Goal: Information Seeking & Learning: Learn about a topic

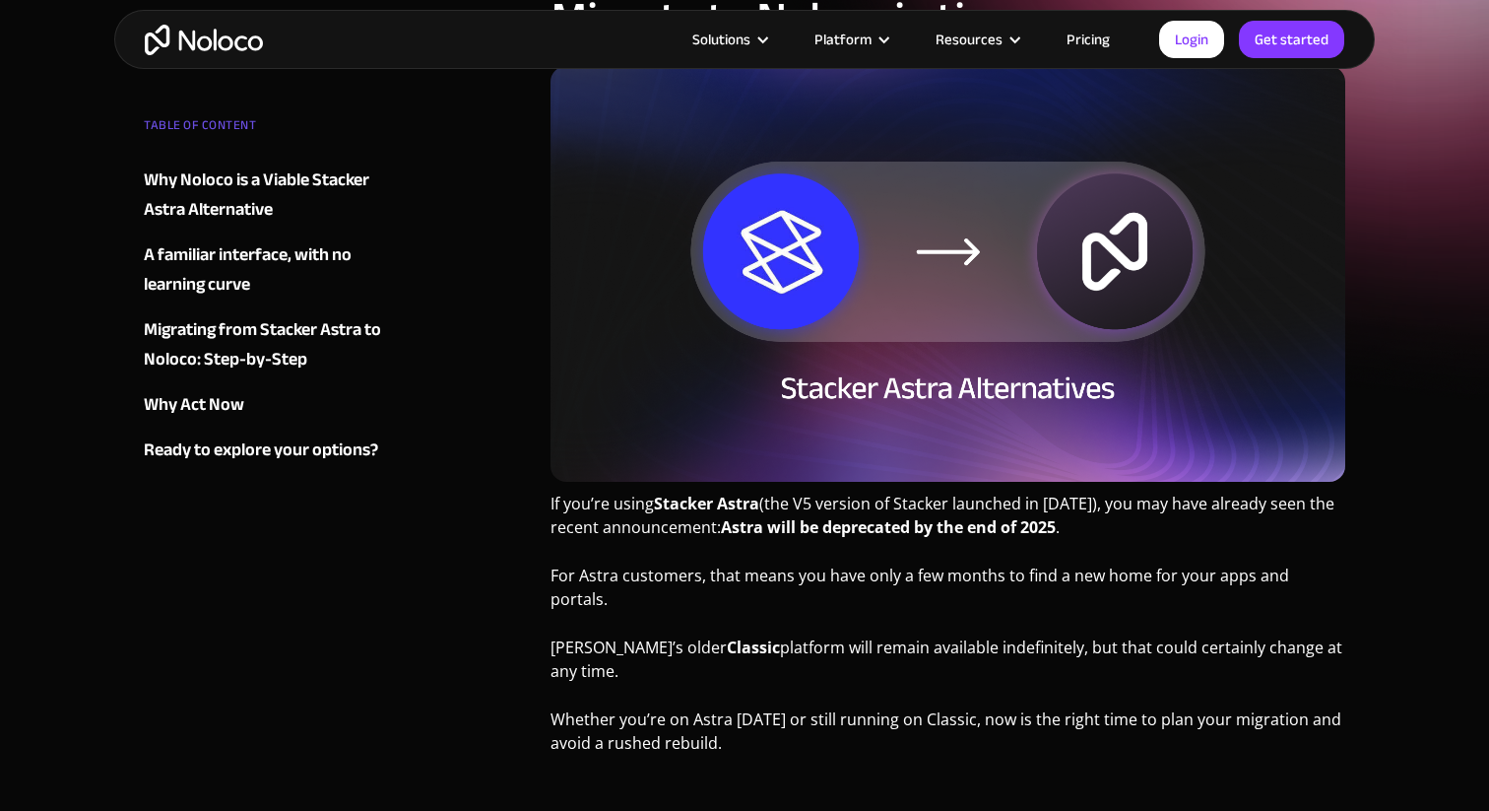
scroll to position [251, 0]
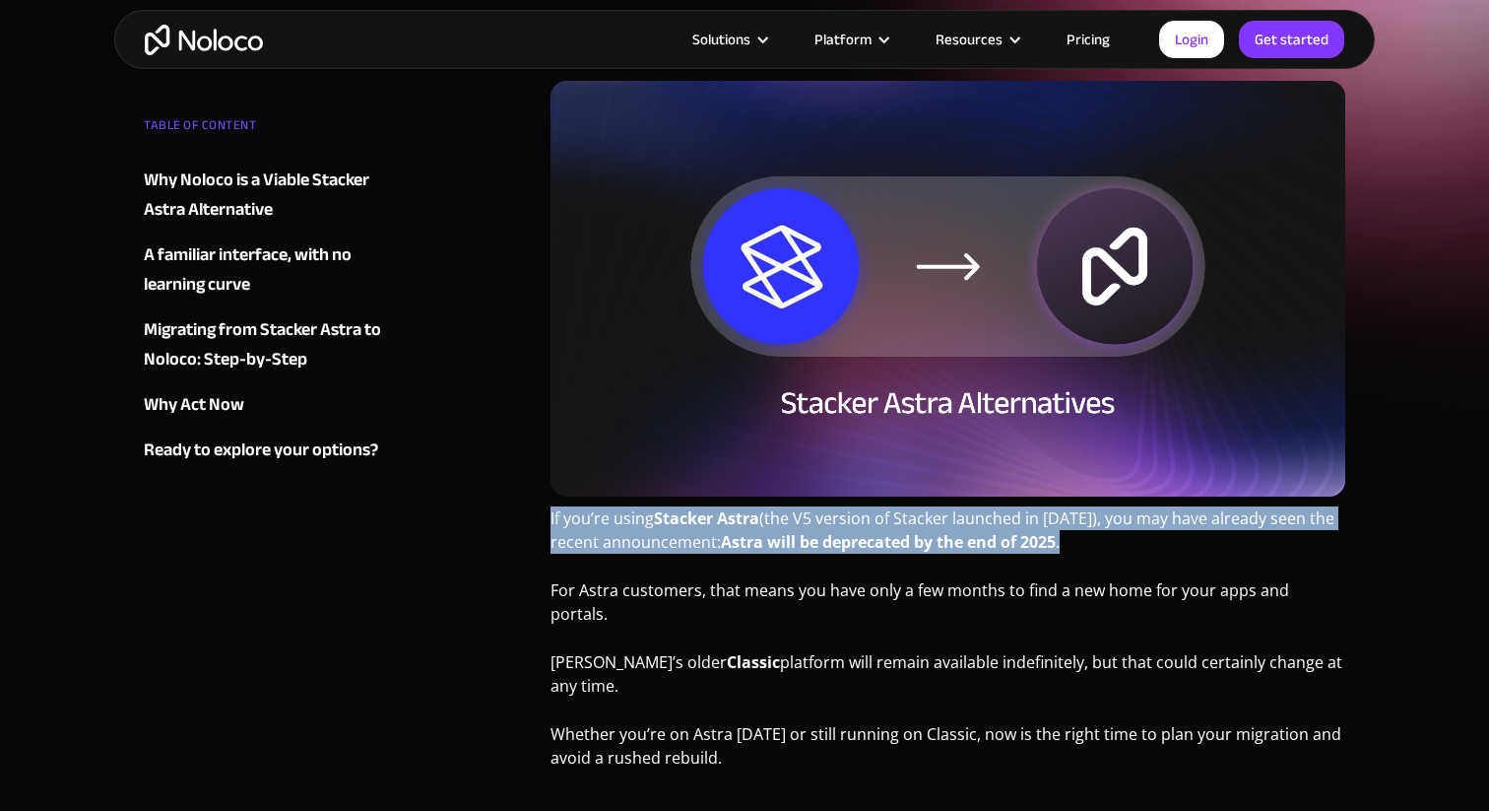
drag, startPoint x: 1096, startPoint y: 540, endPoint x: 544, endPoint y: 523, distance: 552.9
copy p "If you’re using Stacker Astra (the V5 version of Stacker launched in 2024), you…"
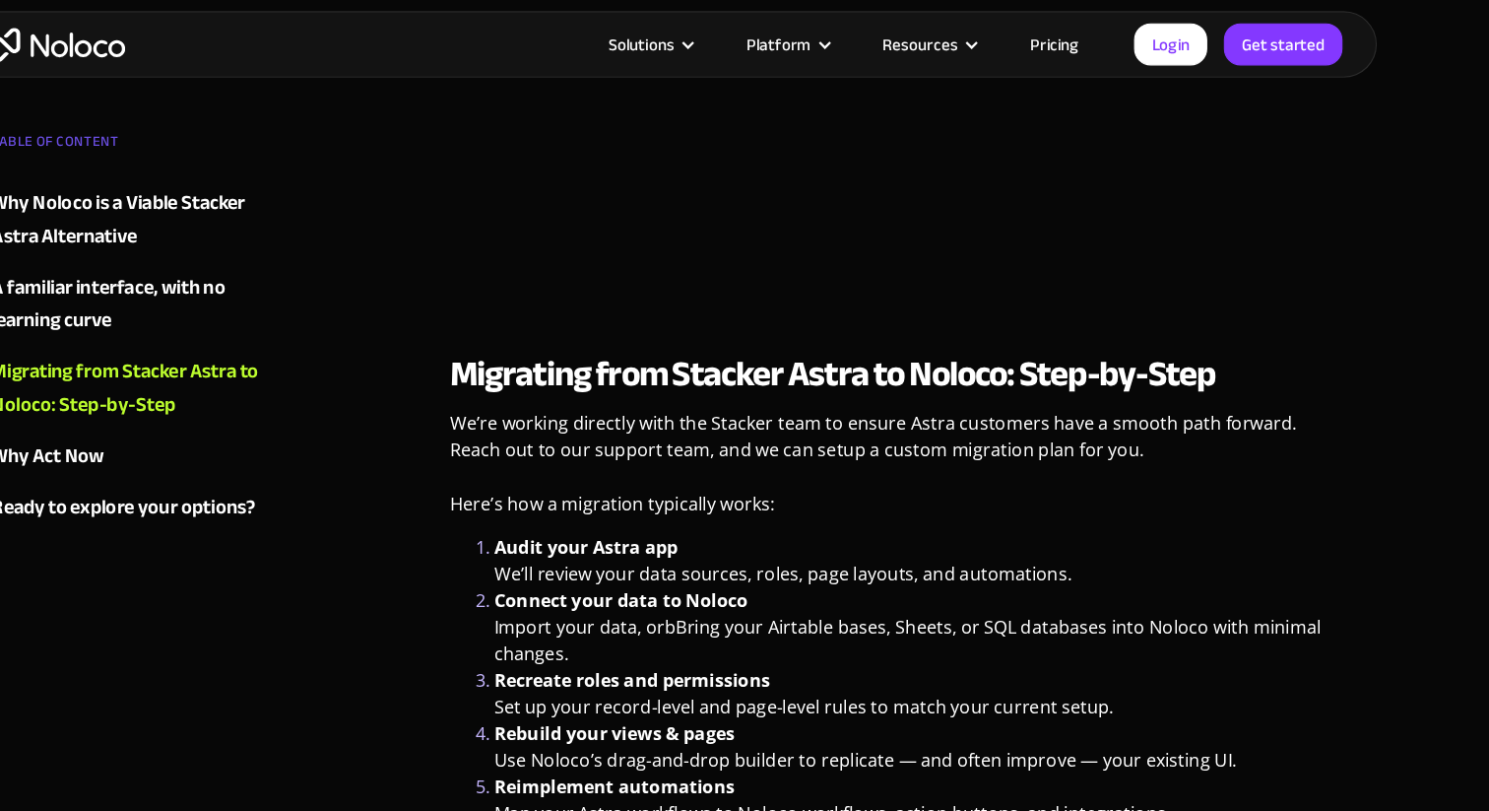
scroll to position [2338, 0]
